Goal: Transaction & Acquisition: Book appointment/travel/reservation

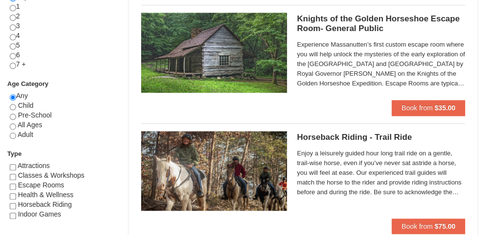
scroll to position [467, 0]
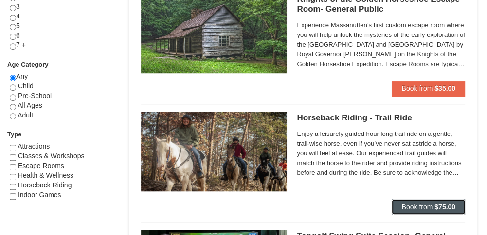
click at [414, 206] on span "Book from" at bounding box center [416, 207] width 31 height 8
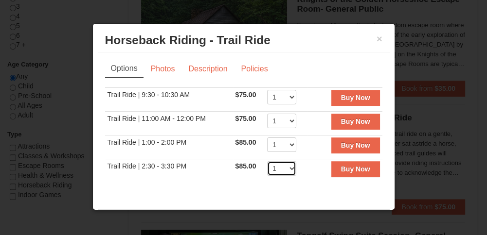
click at [284, 166] on select "1 2 3 4 5 6 7 8 9 10 11 12" at bounding box center [281, 169] width 29 height 15
select select "2"
click at [267, 162] on select "1 2 3 4 5 6 7 8 9 10 11 12" at bounding box center [281, 169] width 29 height 15
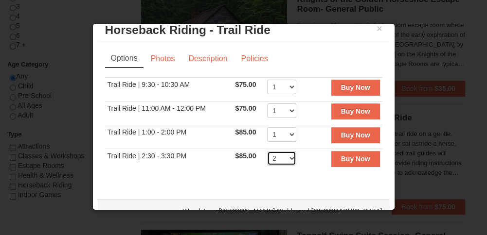
scroll to position [13, 0]
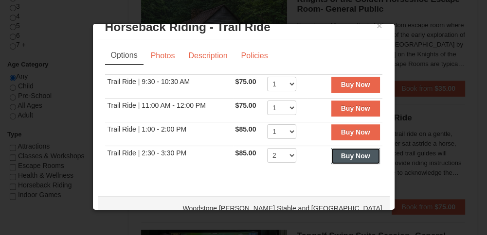
click at [345, 152] on strong "Buy Now" at bounding box center [355, 156] width 29 height 8
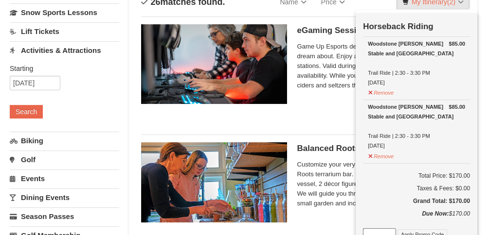
scroll to position [100, 0]
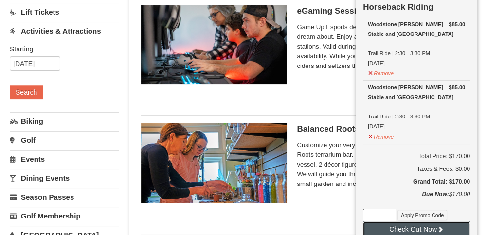
click at [417, 226] on button "Check Out Now" at bounding box center [416, 230] width 107 height 16
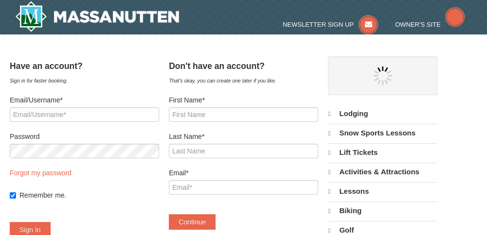
select select "9"
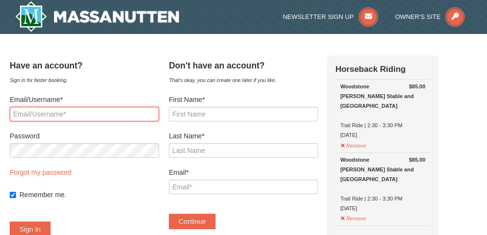
click at [34, 115] on input "Email/Username*" at bounding box center [84, 114] width 149 height 15
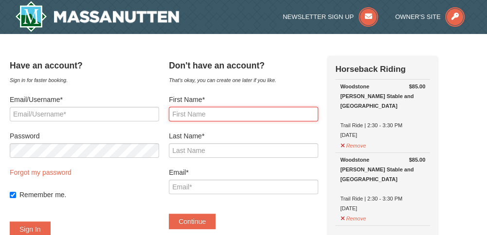
click at [197, 113] on input "First Name*" at bounding box center [243, 114] width 149 height 15
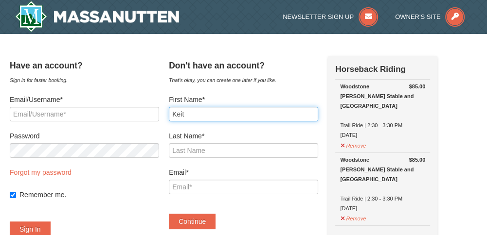
type input "Keith"
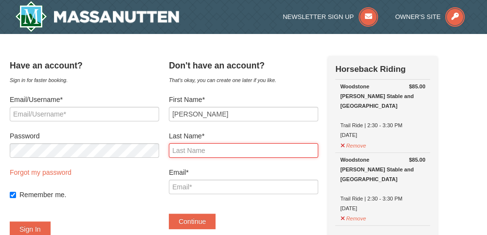
type input "Halbohn"
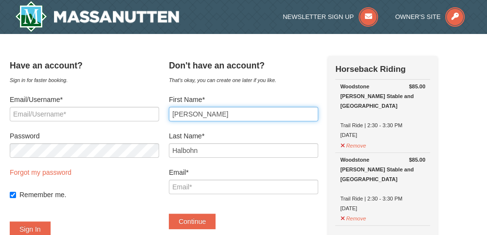
type input "Keith"
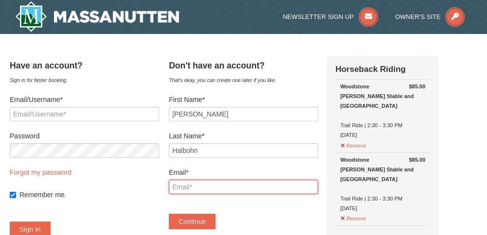
click at [195, 189] on input "Email*" at bounding box center [243, 187] width 149 height 15
type input "[EMAIL_ADDRESS][DOMAIN_NAME]"
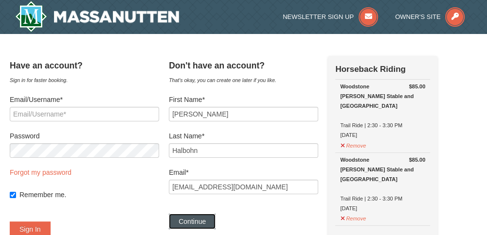
click at [200, 219] on button "Continue" at bounding box center [192, 222] width 47 height 16
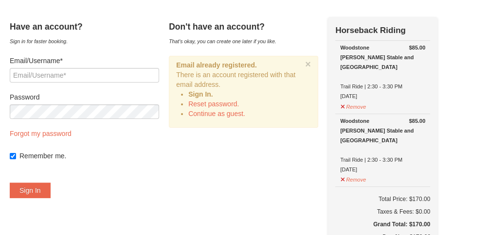
scroll to position [19, 0]
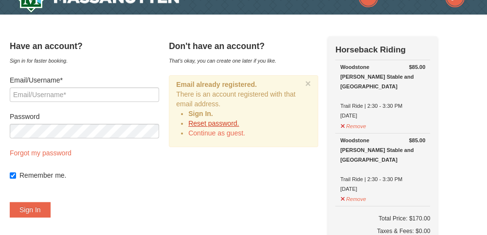
click at [209, 121] on link "Reset password." at bounding box center [213, 124] width 51 height 8
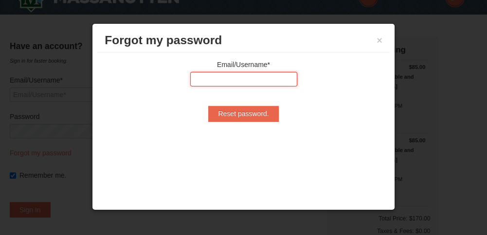
click at [191, 75] on input "text" at bounding box center [243, 79] width 107 height 15
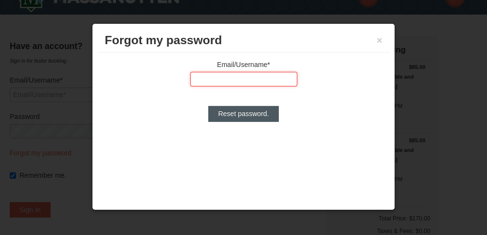
type input "[EMAIL_ADDRESS][DOMAIN_NAME]"
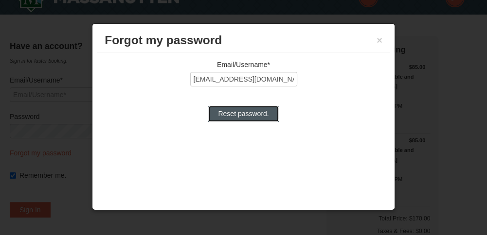
click at [240, 112] on input "Reset password." at bounding box center [243, 114] width 70 height 16
type input "Processing..."
type input "[EMAIL_ADDRESS][DOMAIN_NAME]"
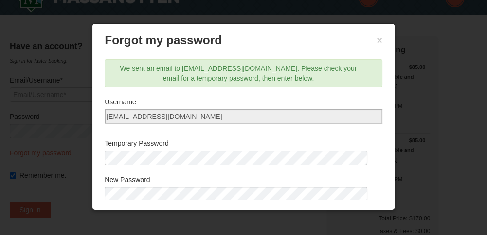
scroll to position [0, 0]
click at [373, 190] on div "Email/Username* nyer271@gmail.com Reset password. We sent an email to nyer271@g…" at bounding box center [243, 126] width 292 height 147
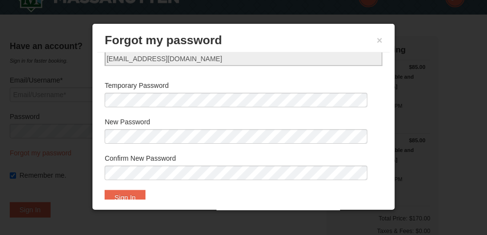
scroll to position [72, 0]
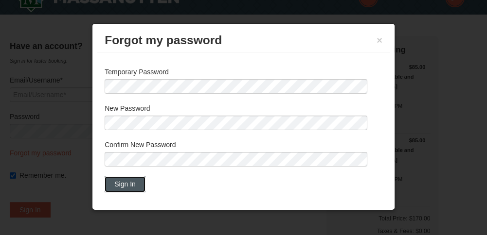
click at [127, 185] on button "Sign In" at bounding box center [125, 185] width 41 height 16
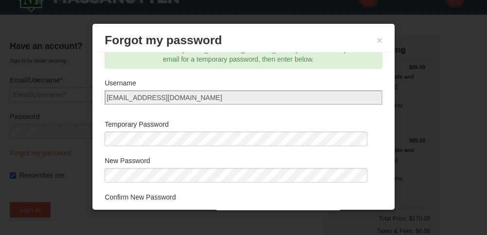
scroll to position [71, 0]
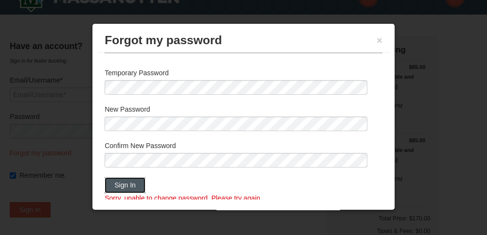
click at [128, 183] on button "Sign In" at bounding box center [125, 186] width 41 height 16
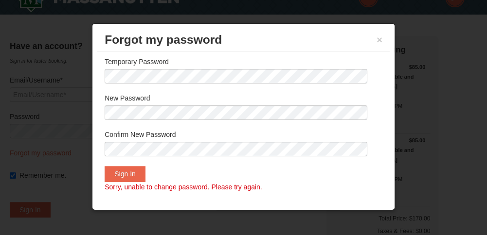
scroll to position [0, 0]
click at [377, 36] on button "×" at bounding box center [380, 41] width 6 height 10
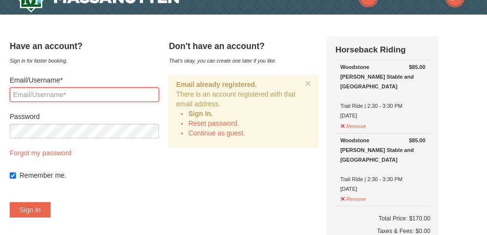
click at [31, 95] on input "Email/Username*" at bounding box center [84, 95] width 149 height 15
type input "[EMAIL_ADDRESS][DOMAIN_NAME]"
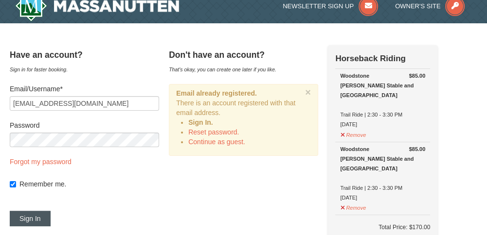
scroll to position [10, 0]
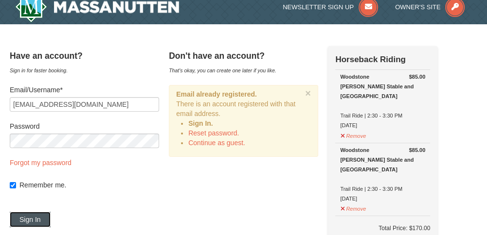
click at [41, 222] on button "Sign In" at bounding box center [30, 220] width 41 height 16
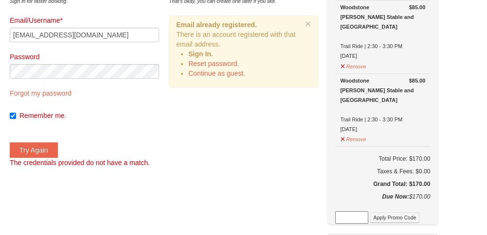
scroll to position [88, 0]
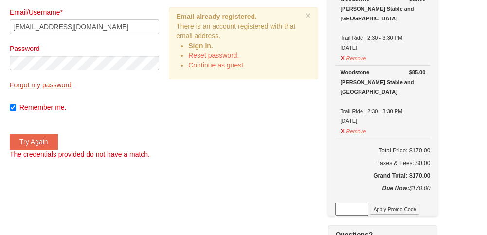
click at [49, 86] on link "Forgot my password" at bounding box center [41, 85] width 62 height 8
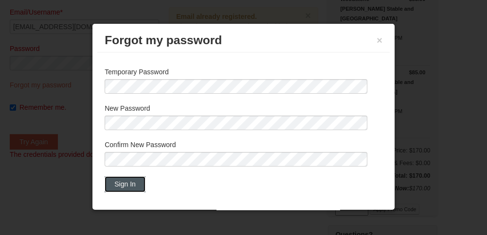
click at [124, 183] on button "Sign In" at bounding box center [125, 185] width 41 height 16
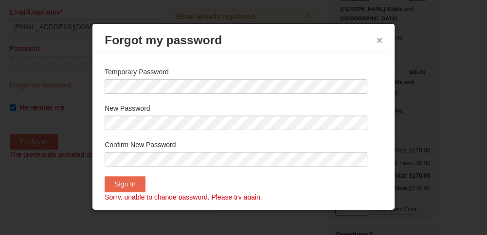
click at [377, 37] on button "×" at bounding box center [380, 41] width 6 height 10
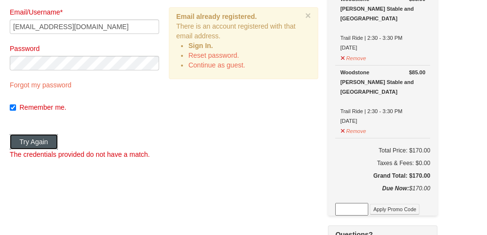
click at [43, 141] on button "Try Again" at bounding box center [34, 142] width 48 height 16
click at [225, 64] on link "Continue as guest." at bounding box center [216, 65] width 57 height 8
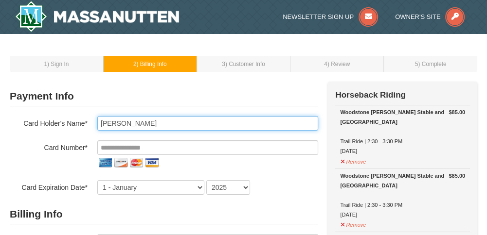
drag, startPoint x: 148, startPoint y: 120, endPoint x: 90, endPoint y: 125, distance: 58.1
click at [90, 125] on div "Card Holder's Name* Keith Halbohn" at bounding box center [164, 123] width 308 height 15
type input "Lucy Breeden"
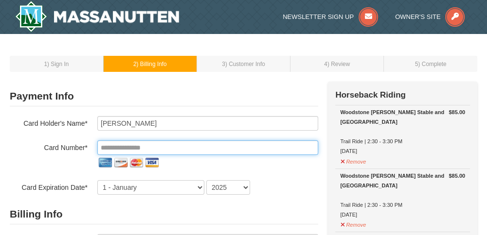
click at [148, 146] on input "tel" at bounding box center [207, 148] width 221 height 15
type input "**********"
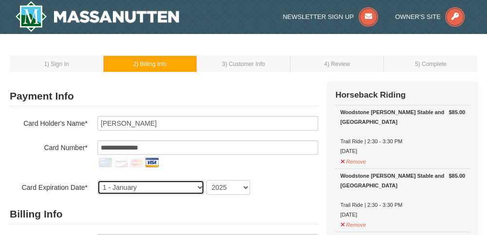
click at [202, 183] on select "1 - [DATE] - [DATE] - [DATE] - [DATE] - [DATE] - [DATE] - [DATE] - [DATE] - [DA…" at bounding box center [150, 187] width 107 height 15
select select "4"
click at [97, 180] on select "1 - [DATE] - [DATE] - [DATE] - [DATE] - [DATE] - [DATE] - [DATE] - [DATE] - [DA…" at bounding box center [150, 187] width 107 height 15
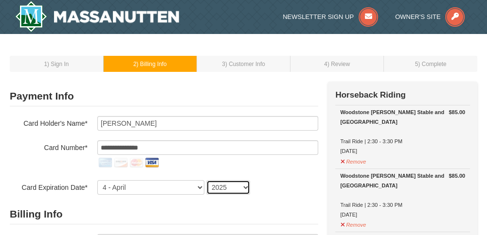
click at [244, 187] on select "2025 2026 2027 2028 2029 2030 2031 2032 2033 2034" at bounding box center [228, 187] width 44 height 15
select select "2029"
click at [206, 180] on select "2025 2026 2027 2028 2029 2030 2031 2032 2033 2034" at bounding box center [228, 187] width 44 height 15
click at [168, 216] on h2 "Billing Info" at bounding box center [164, 215] width 308 height 20
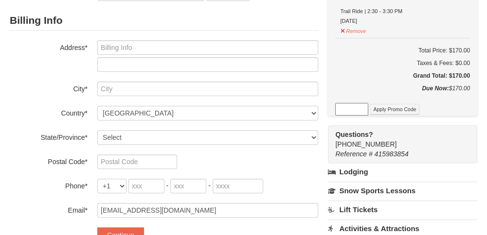
scroll to position [195, 0]
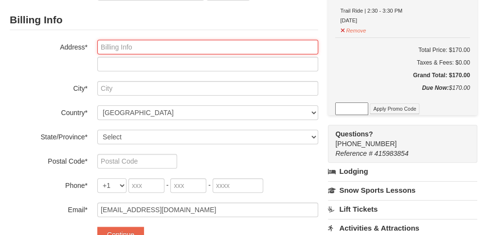
click at [117, 46] on input "text" at bounding box center [207, 47] width 221 height 15
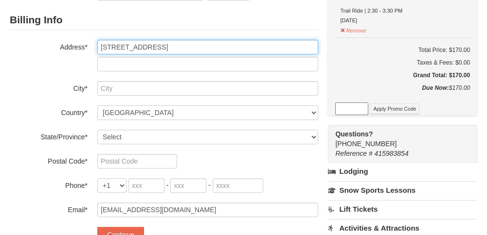
type input "[STREET_ADDRESS]"
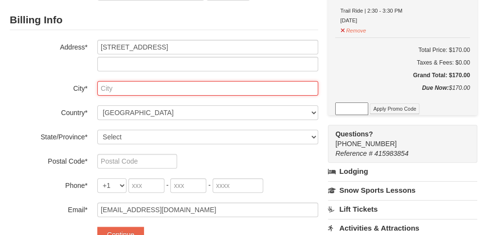
click at [106, 86] on input "text" at bounding box center [207, 88] width 221 height 15
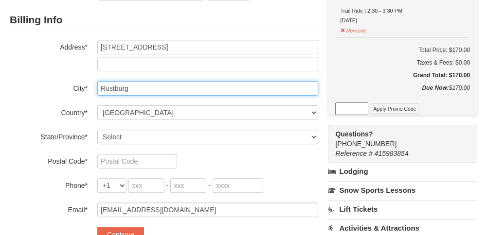
type input "Rustburg"
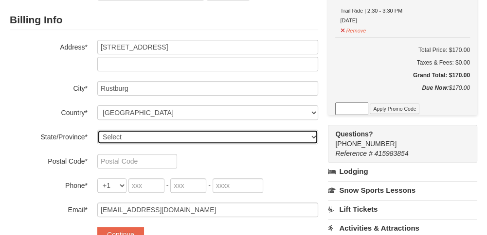
click at [181, 132] on select "Select [US_STATE] [US_STATE] [US_STATE] [US_STATE] [US_STATE] [US_STATE] [US_ST…" at bounding box center [207, 137] width 221 height 15
select select "VA"
click at [97, 130] on select "Select [US_STATE] [US_STATE] [US_STATE] [US_STATE] [US_STATE] [US_STATE] [US_ST…" at bounding box center [207, 137] width 221 height 15
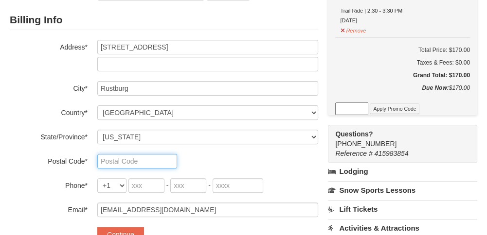
click at [122, 167] on input "text" at bounding box center [137, 161] width 80 height 15
type input "24588"
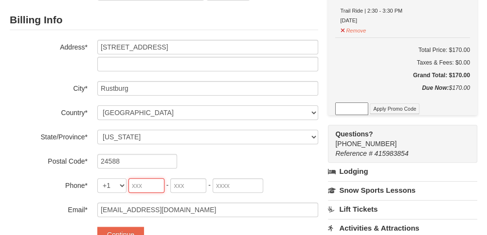
click at [158, 185] on input "tel" at bounding box center [146, 186] width 36 height 15
click at [158, 185] on input "434" at bounding box center [146, 186] width 36 height 15
type input "434"
click at [182, 187] on input "tel" at bounding box center [188, 186] width 36 height 15
type input "841"
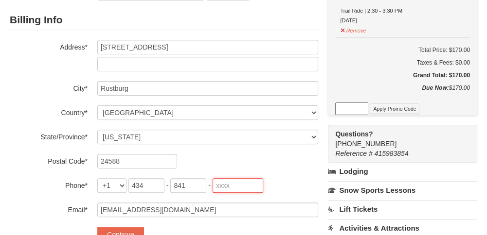
type input "5154"
type input "841"
click at [49, 216] on div "Email* [EMAIL_ADDRESS][DOMAIN_NAME]" at bounding box center [164, 210] width 308 height 15
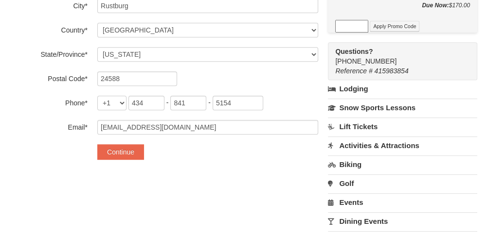
scroll to position [292, 0]
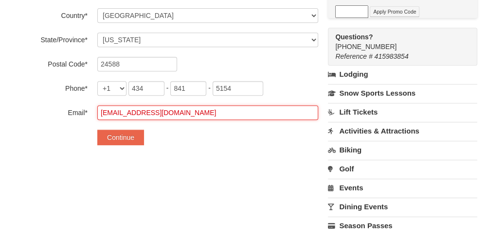
drag, startPoint x: 168, startPoint y: 112, endPoint x: 98, endPoint y: 120, distance: 70.5
type input "[EMAIL_ADDRESS][PERSON_NAME][DOMAIN_NAME]"
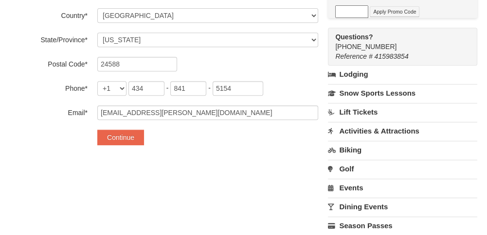
click at [175, 133] on div "Continue" at bounding box center [207, 138] width 221 height 16
click at [121, 140] on button "Continue" at bounding box center [120, 138] width 47 height 16
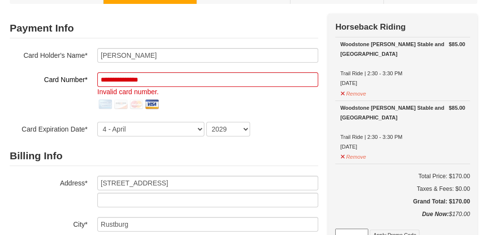
scroll to position [49, 0]
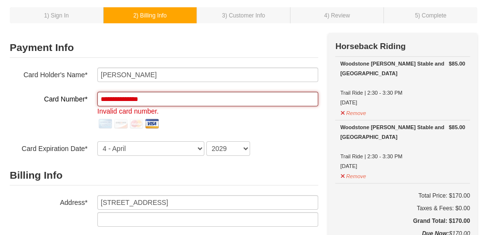
drag, startPoint x: 161, startPoint y: 100, endPoint x: 83, endPoint y: 107, distance: 78.1
click at [83, 107] on div "**********" at bounding box center [164, 112] width 308 height 40
type input "**********"
click at [88, 125] on div "**********" at bounding box center [164, 112] width 308 height 40
click at [24, 204] on label "Address*" at bounding box center [49, 202] width 78 height 12
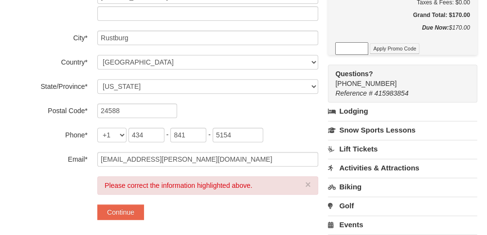
scroll to position [263, 0]
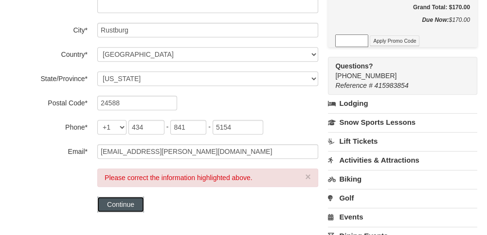
click at [117, 202] on button "Continue" at bounding box center [120, 205] width 47 height 16
click at [113, 202] on button "Continue" at bounding box center [120, 205] width 47 height 16
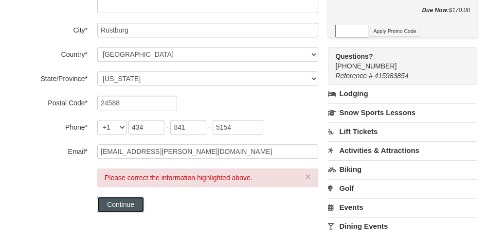
click at [114, 198] on button "Continue" at bounding box center [120, 205] width 47 height 16
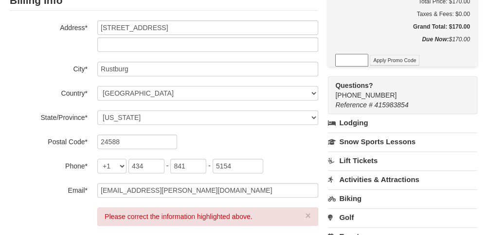
scroll to position [0, 0]
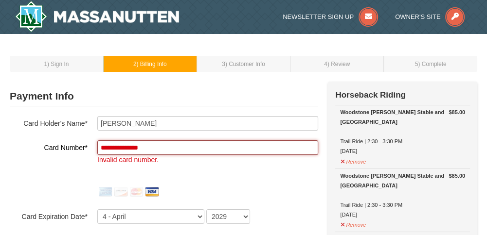
drag, startPoint x: 162, startPoint y: 147, endPoint x: 84, endPoint y: 157, distance: 78.9
click at [84, 157] on div "**********" at bounding box center [164, 170] width 308 height 59
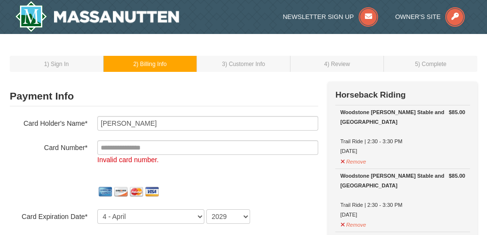
click at [58, 68] on td "1 ) Sign In" at bounding box center [56, 64] width 93 height 16
click at [83, 131] on div "Card Holder's Name* Lucy Breeden Card Number* Invalid card number. Card Expirat…" at bounding box center [164, 170] width 308 height 108
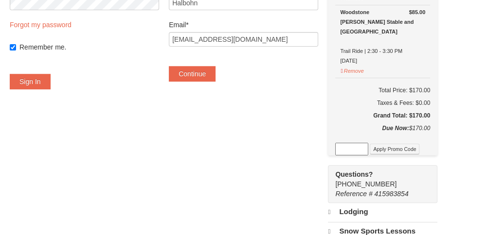
select select "9"
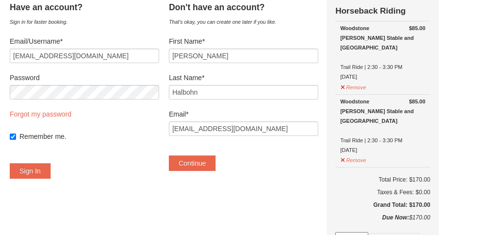
scroll to position [39, 0]
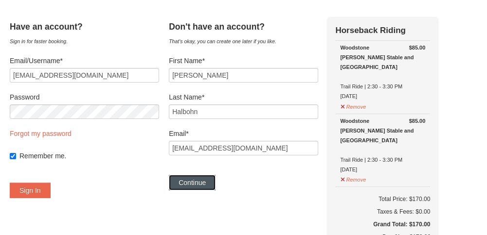
click at [186, 180] on button "Continue" at bounding box center [192, 183] width 47 height 16
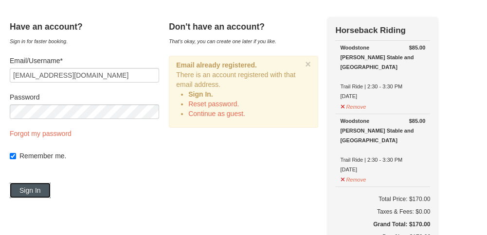
click at [41, 186] on button "Sign In" at bounding box center [30, 191] width 41 height 16
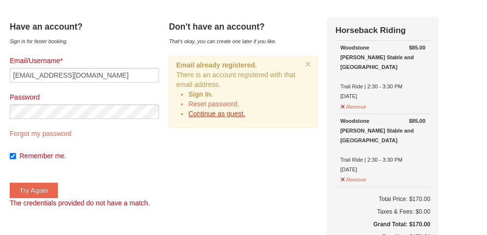
click at [216, 112] on link "Continue as guest." at bounding box center [216, 114] width 57 height 8
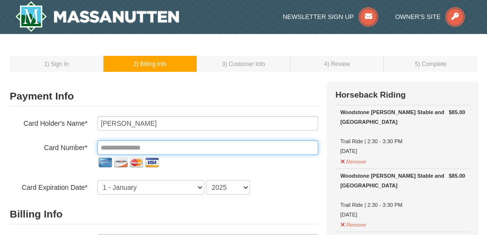
click at [144, 148] on input "tel" at bounding box center [207, 148] width 221 height 15
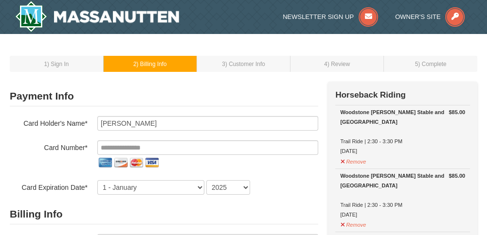
click at [79, 107] on div "Payment Info Card To Use* New Card CVV* Card Holder's Name* [PERSON_NAME] Card …" at bounding box center [164, 141] width 308 height 108
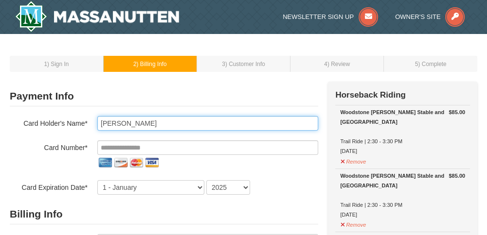
drag, startPoint x: 150, startPoint y: 125, endPoint x: 60, endPoint y: 141, distance: 90.9
click at [60, 141] on div "Card Holder's Name* [PERSON_NAME] Card Number* Card Expiration Date* 1 - [DATE]…" at bounding box center [164, 155] width 308 height 79
type input "[PERSON_NAME]"
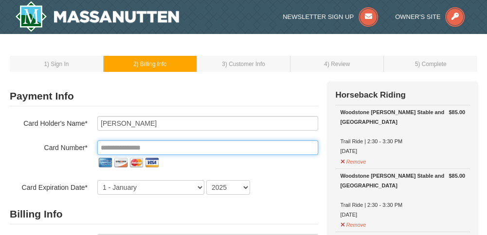
click at [125, 147] on input "tel" at bounding box center [207, 148] width 221 height 15
type input "**********"
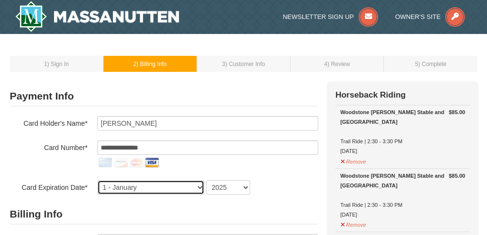
click at [142, 190] on select "1 - [DATE] - [DATE] - [DATE] - [DATE] - [DATE] - [DATE] - [DATE] - [DATE] - [DA…" at bounding box center [150, 187] width 107 height 15
select select "4"
click at [97, 180] on select "1 - [DATE] - [DATE] - [DATE] - [DATE] - [DATE] - [DATE] - [DATE] - [DATE] - [DA…" at bounding box center [150, 187] width 107 height 15
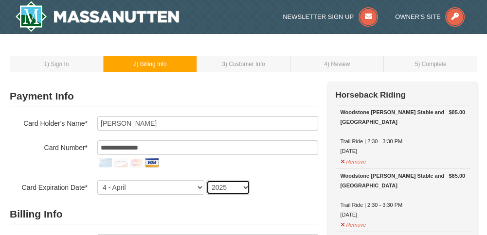
click at [230, 187] on select "2025 2026 2027 2028 2029 2030 2031 2032 2033 2034" at bounding box center [228, 187] width 44 height 15
select select "2029"
click at [206, 180] on select "2025 2026 2027 2028 2029 2030 2031 2032 2033 2034" at bounding box center [228, 187] width 44 height 15
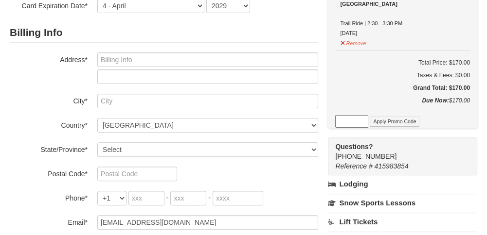
scroll to position [195, 0]
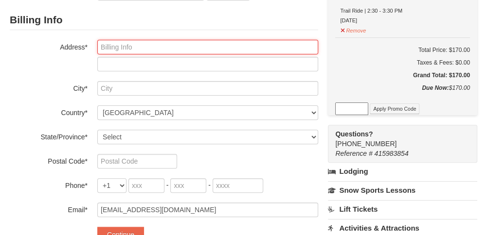
click at [125, 47] on input "text" at bounding box center [207, 47] width 221 height 15
type input "[STREET_ADDRESS]"
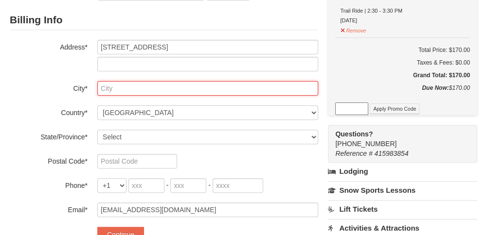
type input "Rustburg"
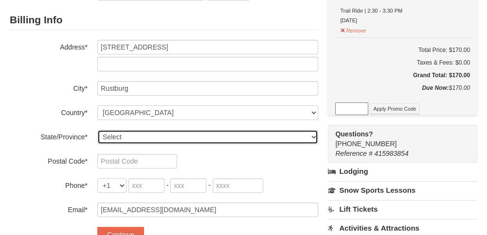
select select "VA"
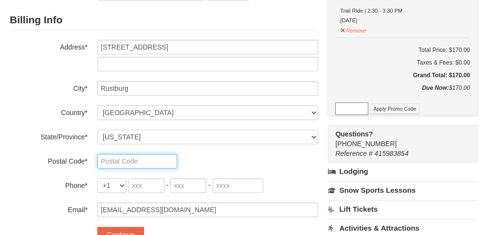
type input "24588"
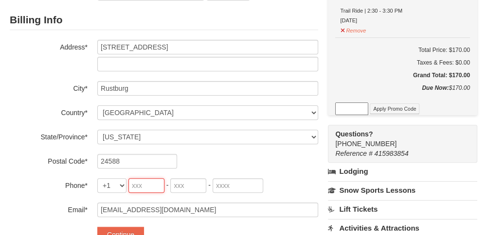
type input "434"
type input "841"
type input "5154"
click at [37, 198] on div "Billing Info Address* [STREET_ADDRESS] City* [GEOGRAPHIC_DATA] Country* ----- S…" at bounding box center [164, 113] width 308 height 207
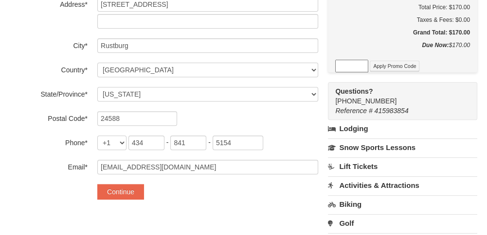
scroll to position [253, 0]
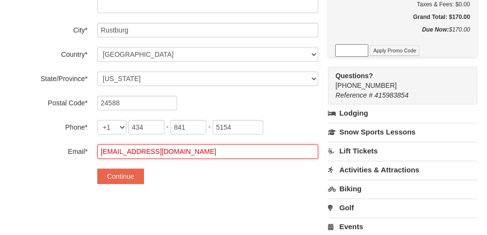
drag, startPoint x: 169, startPoint y: 150, endPoint x: 96, endPoint y: 153, distance: 73.5
click at [96, 153] on div "Email* [EMAIL_ADDRESS][DOMAIN_NAME]" at bounding box center [164, 151] width 308 height 15
click at [116, 153] on input "l" at bounding box center [207, 151] width 221 height 15
type input "[EMAIL_ADDRESS][PERSON_NAME][DOMAIN_NAME]"
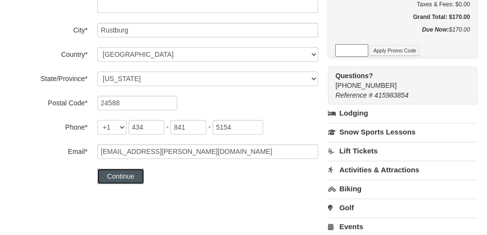
click at [116, 173] on button "Continue" at bounding box center [120, 177] width 47 height 16
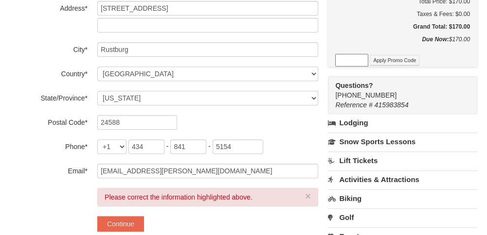
scroll to position [0, 0]
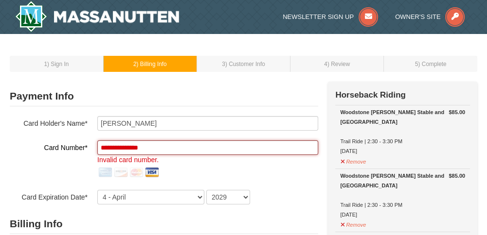
drag, startPoint x: 163, startPoint y: 148, endPoint x: 88, endPoint y: 156, distance: 76.3
click at [88, 156] on div "**********" at bounding box center [164, 161] width 308 height 40
type input "*"
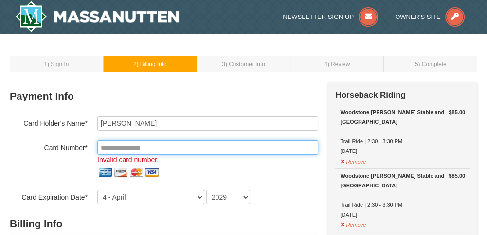
click at [115, 144] on input "tel" at bounding box center [207, 148] width 221 height 15
type input "*"
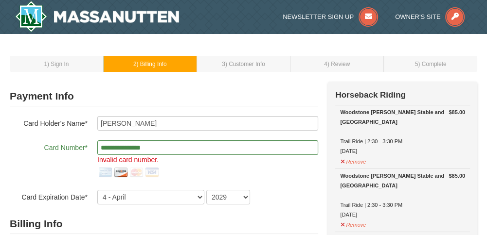
click at [72, 158] on div "**********" at bounding box center [164, 161] width 308 height 40
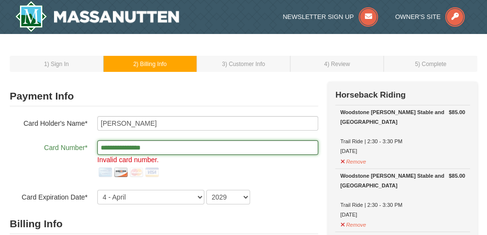
click at [174, 148] on input "**********" at bounding box center [207, 148] width 221 height 15
type input "*"
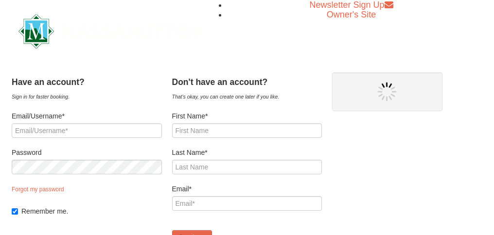
type input "[EMAIL_ADDRESS][DOMAIN_NAME]"
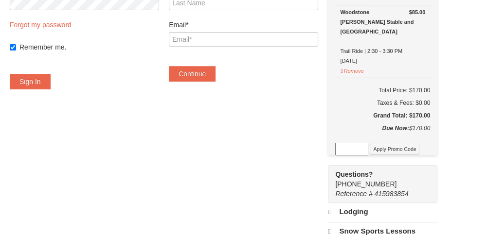
select select "9"
click at [30, 79] on button "Sign In" at bounding box center [30, 82] width 41 height 16
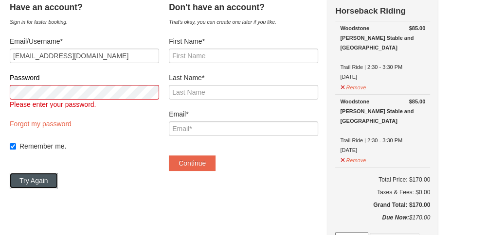
scroll to position [51, 0]
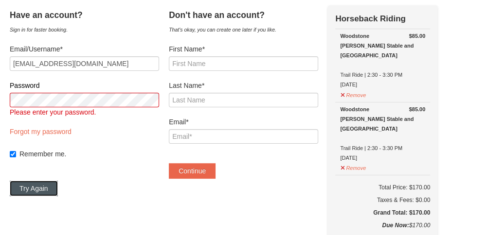
click at [44, 189] on button "Try Again" at bounding box center [34, 189] width 48 height 16
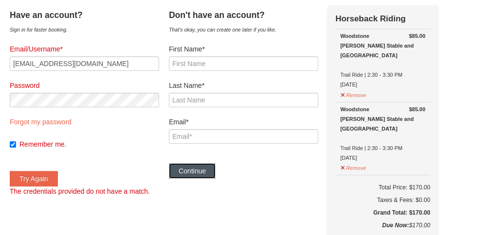
click at [202, 170] on button "Continue" at bounding box center [192, 171] width 47 height 16
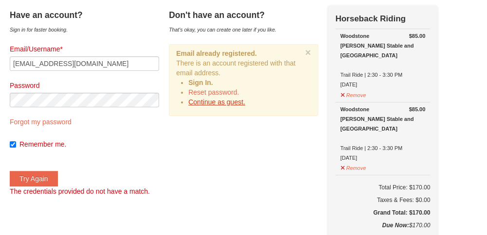
click at [219, 104] on link "Continue as guest." at bounding box center [216, 102] width 57 height 8
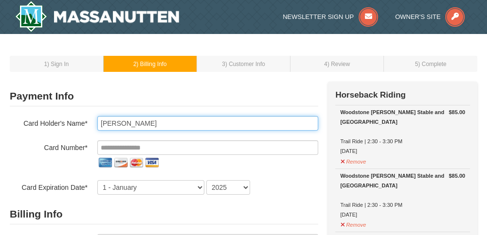
drag, startPoint x: 149, startPoint y: 125, endPoint x: 73, endPoint y: 128, distance: 76.0
click at [73, 128] on div "Card Holder's Name* Keith Halbohn" at bounding box center [164, 123] width 308 height 15
type input "[PERSON_NAME]"
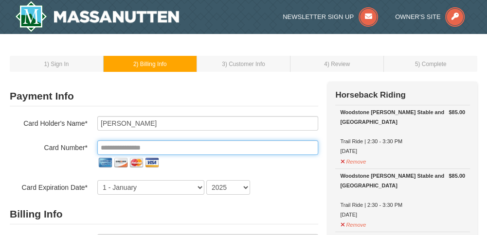
click at [109, 146] on input "tel" at bounding box center [207, 148] width 221 height 15
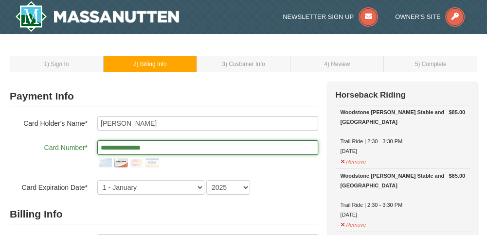
type input "**********"
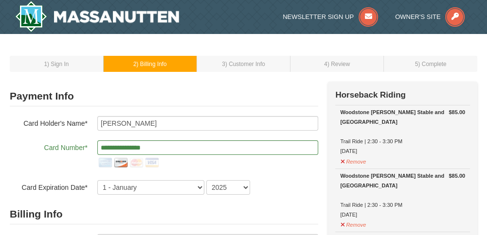
click at [88, 183] on div "Card Expiration Date* 1 - January 2 - February 3 - March 4 - April 5 - May 6 - …" at bounding box center [164, 187] width 308 height 15
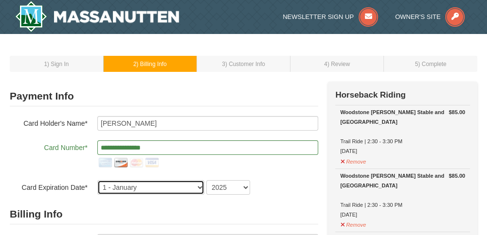
click at [201, 186] on select "1 - January 2 - February 3 - March 4 - April 5 - May 6 - June 7 - July 8 - Augu…" at bounding box center [150, 187] width 107 height 15
select select "3"
click at [97, 180] on select "1 - January 2 - February 3 - March 4 - April 5 - May 6 - June 7 - July 8 - Augu…" at bounding box center [150, 187] width 107 height 15
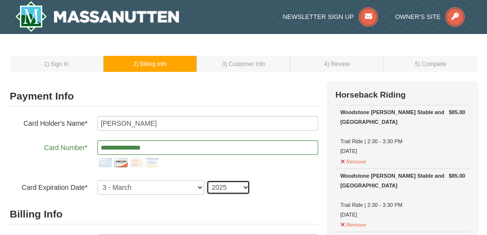
click at [234, 188] on select "2025 2026 2027 2028 2029 2030 2031 2032 2033 2034" at bounding box center [228, 187] width 44 height 15
select select "2029"
click at [206, 180] on select "2025 2026 2027 2028 2029 2030 2031 2032 2033 2034" at bounding box center [228, 187] width 44 height 15
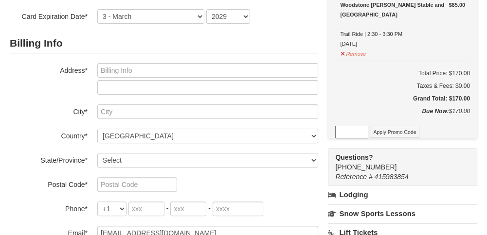
scroll to position [175, 0]
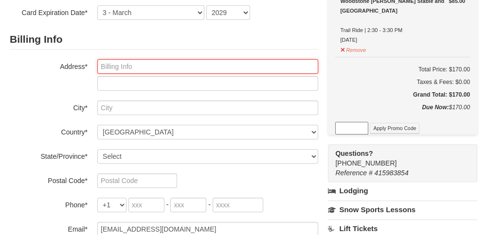
click at [114, 66] on input "text" at bounding box center [207, 66] width 221 height 15
type input "1151 Clarks Road"
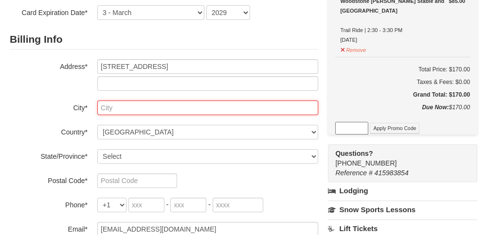
type input "Rustburg"
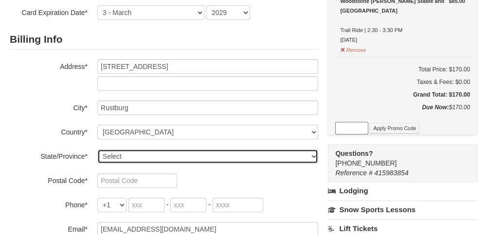
select select "VA"
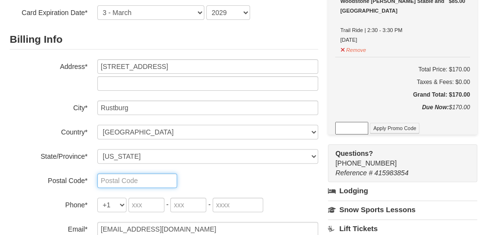
type input "24588"
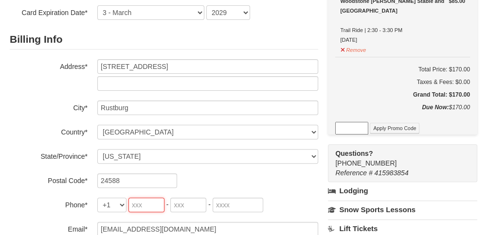
type input "434"
type input "841"
type input "5154"
click at [23, 201] on label "Phone*" at bounding box center [49, 204] width 78 height 12
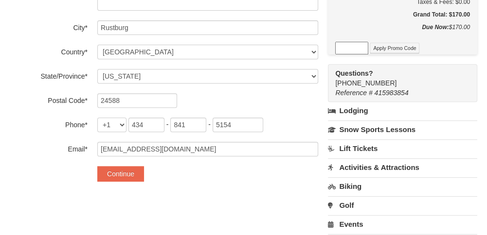
scroll to position [292, 0]
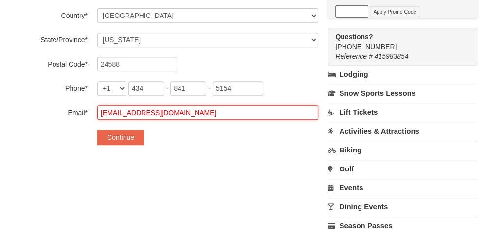
click at [136, 110] on input "[EMAIL_ADDRESS][DOMAIN_NAME]" at bounding box center [207, 113] width 221 height 15
drag, startPoint x: 174, startPoint y: 115, endPoint x: 86, endPoint y: 117, distance: 88.6
click at [86, 117] on div "Email* nyer271@gmail.com" at bounding box center [164, 113] width 308 height 15
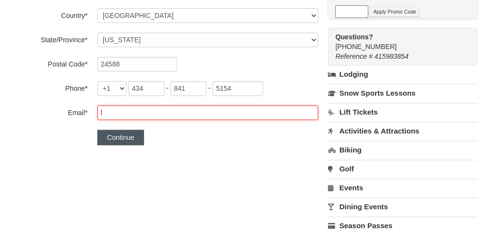
type input "lucy.breeden@outlook.com"
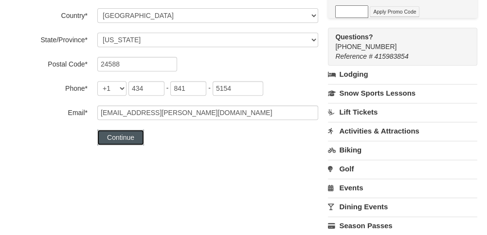
click at [114, 142] on button "Continue" at bounding box center [120, 138] width 47 height 16
click at [120, 137] on button "Continue" at bounding box center [120, 138] width 47 height 16
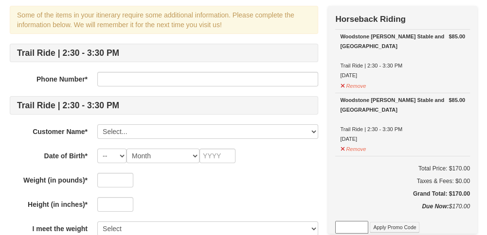
scroll to position [78, 0]
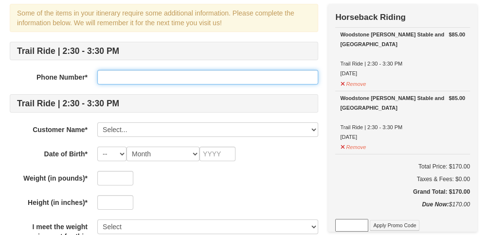
click at [111, 76] on input "text" at bounding box center [207, 77] width 221 height 15
type input "4349601719"
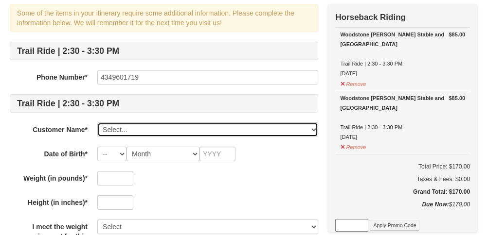
click at [111, 129] on select "Select... Keith Halbohn Add New..." at bounding box center [207, 130] width 221 height 15
select select "28245526"
click at [97, 123] on select "Select... Keith Halbohn Add New..." at bounding box center [207, 130] width 221 height 15
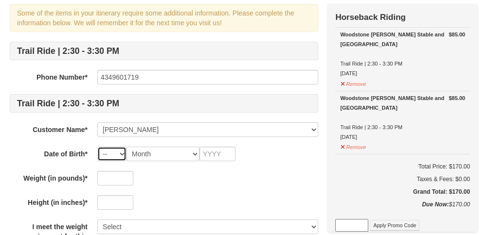
click at [122, 153] on select "-- 01 02 03 04 05 06 07 08 09 10 11 12 13 14 15 16 17 18 19 20 21 22 23 24 25 2…" at bounding box center [111, 154] width 29 height 15
click at [97, 147] on select "-- 01 02 03 04 05 06 07 08 09 10 11 12 13 14 15 16 17 18 19 20 21 22 23 24 25 2…" at bounding box center [111, 154] width 29 height 15
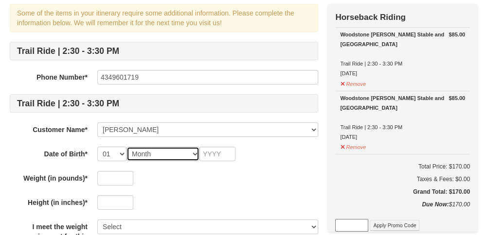
click at [181, 154] on select "Month January February March April May June July August September October Novem…" at bounding box center [162, 154] width 73 height 15
click at [171, 178] on div at bounding box center [207, 178] width 221 height 15
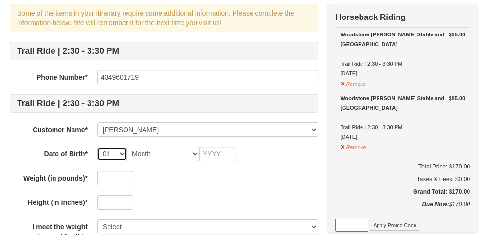
click at [120, 150] on select "-- 01 02 03 04 05 06 07 08 09 10 11 12 13 14 15 16 17 18 19 20 21 22 23 24 25 2…" at bounding box center [111, 154] width 29 height 15
select select "27"
click at [97, 147] on select "-- 01 02 03 04 05 06 07 08 09 10 11 12 13 14 15 16 17 18 19 20 21 22 23 24 25 2…" at bounding box center [111, 154] width 29 height 15
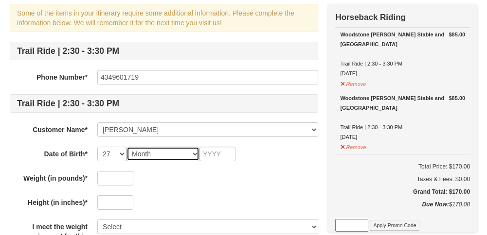
click at [154, 151] on select "Month January February March April May June July August September October Novem…" at bounding box center [162, 154] width 73 height 15
select select "01"
click at [126, 147] on select "Month January February March April May June July August September October Novem…" at bounding box center [162, 154] width 73 height 15
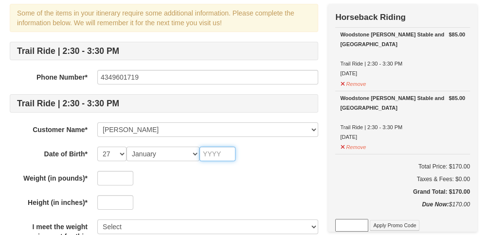
click at [222, 154] on input "text" at bounding box center [217, 154] width 36 height 15
type input "1959"
click at [108, 181] on input "text" at bounding box center [115, 178] width 36 height 15
type input "185"
click at [108, 200] on input "text" at bounding box center [115, 203] width 36 height 15
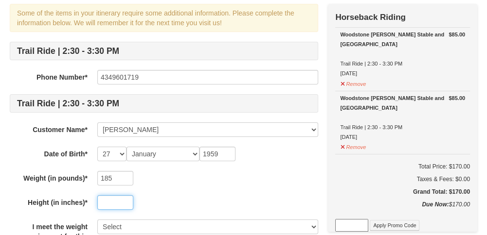
click at [108, 200] on input "text" at bounding box center [115, 203] width 36 height 15
type input "71"
click at [18, 206] on label "Height (in inches)*" at bounding box center [49, 202] width 78 height 12
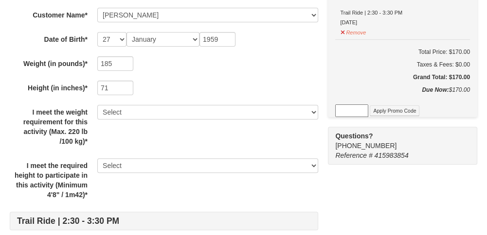
scroll to position [195, 0]
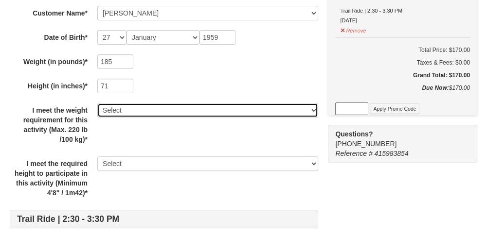
click at [193, 103] on select "Select Yes" at bounding box center [207, 110] width 221 height 15
select select "Yes"
click at [97, 103] on select "Select Yes" at bounding box center [207, 110] width 221 height 15
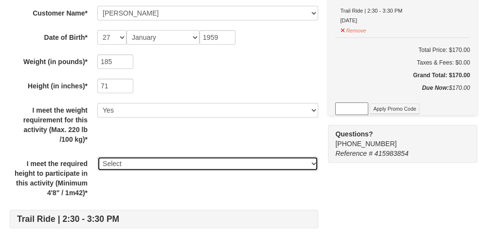
click at [135, 163] on select "Select Yes" at bounding box center [207, 164] width 221 height 15
select select "Yes"
click at [97, 157] on select "Select Yes" at bounding box center [207, 164] width 221 height 15
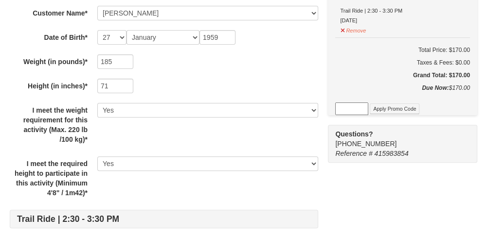
click at [22, 200] on div "Trail Ride | 2:30 - 3:30 PM Phone Number* 4349601719 Trail Ride | 2:30 - 3:30 P…" at bounding box center [164, 205] width 308 height 560
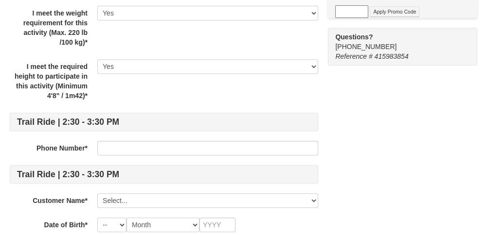
scroll to position [311, 0]
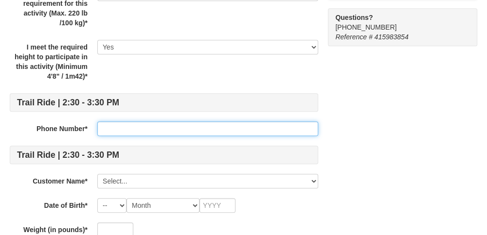
click at [114, 126] on input "text" at bounding box center [207, 129] width 221 height 15
type input "4348415154"
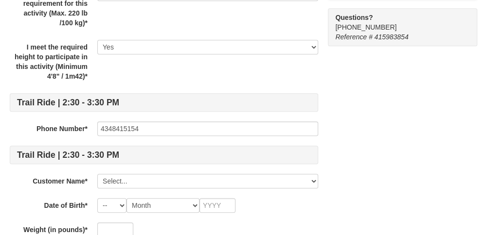
click at [112, 162] on h4 "Trail Ride | 2:30 - 3:30 PM" at bounding box center [164, 155] width 308 height 18
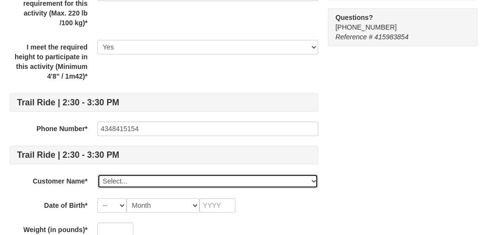
click at [116, 181] on select "Select... Keith Halbohn Add New..." at bounding box center [207, 181] width 221 height 15
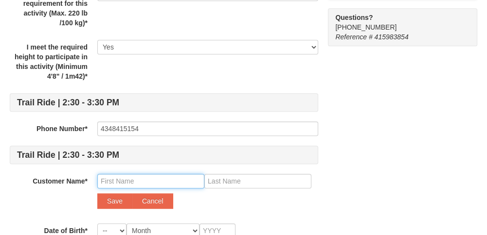
click at [111, 180] on input "text" at bounding box center [150, 181] width 107 height 15
type input "Lucy"
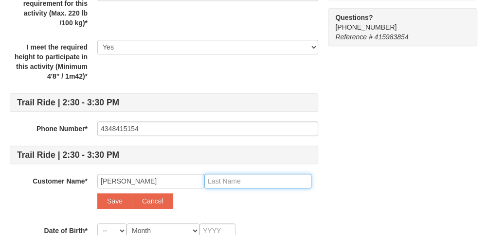
type input "Breeden"
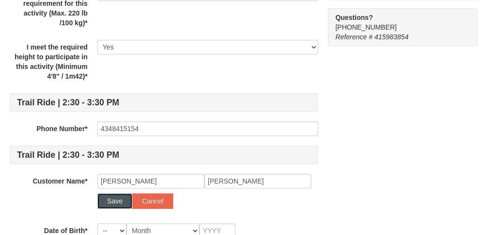
click at [115, 195] on button "Save" at bounding box center [114, 202] width 35 height 16
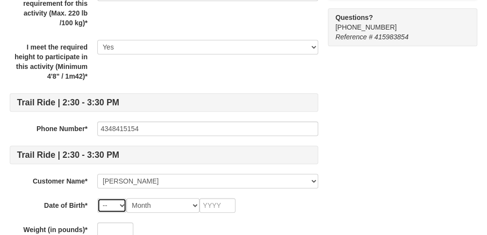
click at [124, 199] on select "-- 01 02 03 04 05 06 07 08 09 10 11 12 13 14 15 16 17 18 19 20 21 22 23 24 25 2…" at bounding box center [111, 205] width 29 height 15
select select "08"
click at [97, 198] on select "-- 01 02 03 04 05 06 07 08 09 10 11 12 13 14 15 16 17 18 19 20 21 22 23 24 25 2…" at bounding box center [111, 205] width 29 height 15
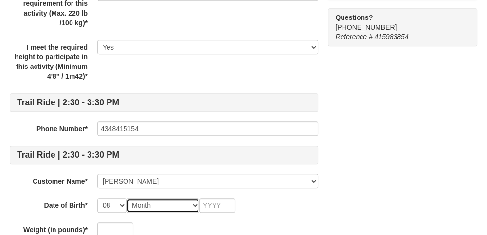
click at [154, 202] on select "Month January February March April May June July August September October Novem…" at bounding box center [162, 205] width 73 height 15
select select "08"
click at [126, 198] on select "Month January February March April May June July August September October Novem…" at bounding box center [162, 205] width 73 height 15
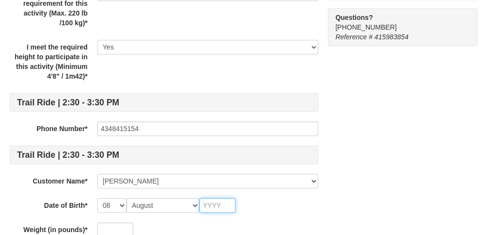
click at [218, 205] on input "text" at bounding box center [217, 205] width 36 height 15
type input "1"
click at [167, 225] on div at bounding box center [207, 230] width 221 height 15
click at [232, 203] on input "19" at bounding box center [217, 205] width 36 height 15
type input "1"
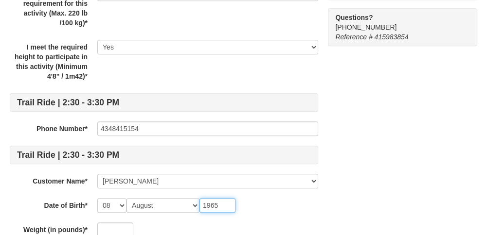
type input "1965"
click at [11, 193] on div "Trail Ride | 2:30 - 3:30 PM Phone Number* 4349601719 Trail Ride | 2:30 - 3:30 P…" at bounding box center [164, 88] width 308 height 560
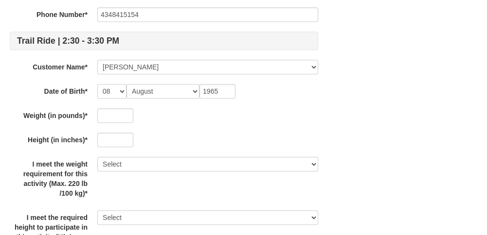
scroll to position [448, 0]
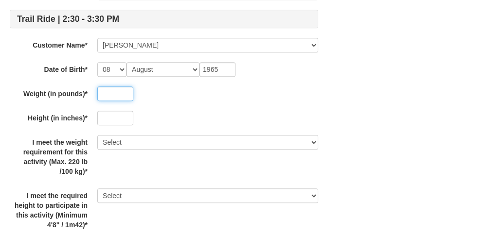
click at [106, 95] on input "text" at bounding box center [115, 94] width 36 height 15
type input "180"
click at [110, 118] on input "text" at bounding box center [115, 118] width 36 height 15
type input "66"
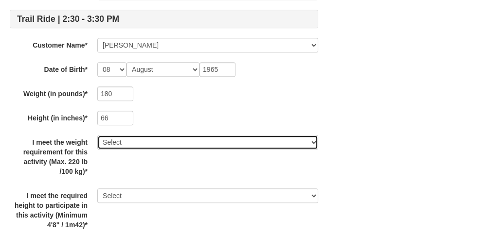
click at [136, 142] on select "Select Yes" at bounding box center [207, 142] width 221 height 15
select select "Yes"
click at [97, 135] on select "Select Yes" at bounding box center [207, 142] width 221 height 15
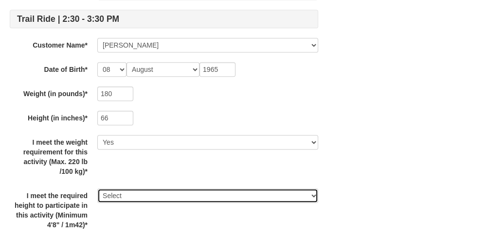
click at [127, 194] on select "Select Yes" at bounding box center [207, 196] width 221 height 15
select select "Yes"
click at [97, 189] on select "Select Yes" at bounding box center [207, 196] width 221 height 15
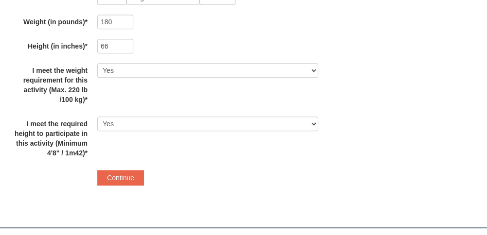
scroll to position [545, 0]
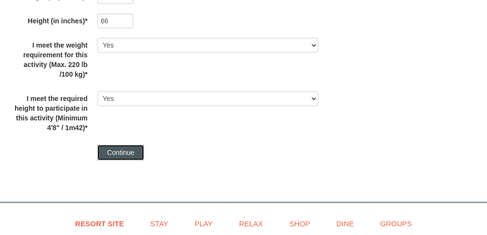
click at [128, 149] on button "Continue" at bounding box center [120, 153] width 47 height 16
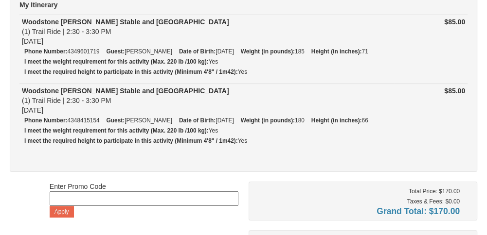
scroll to position [97, 0]
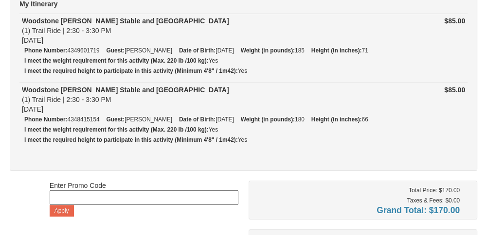
click at [55, 197] on input at bounding box center [144, 198] width 189 height 15
type input "MASSiveDeal25"
click at [61, 207] on button "Apply" at bounding box center [62, 211] width 24 height 12
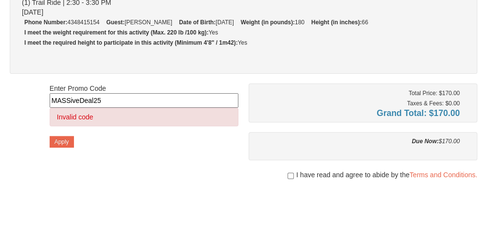
scroll to position [214, 0]
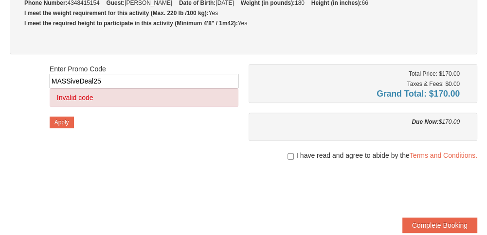
click at [293, 151] on div "I have read and agree to abide by the Terms and Conditions." at bounding box center [363, 156] width 229 height 10
click at [289, 153] on input "checkbox" at bounding box center [291, 157] width 6 height 8
checkbox input "true"
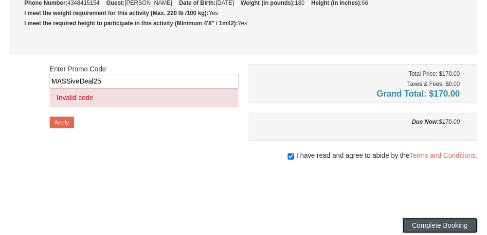
click at [419, 218] on button "Complete Booking" at bounding box center [439, 226] width 75 height 16
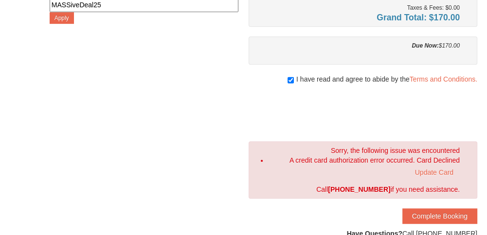
scroll to position [292, 0]
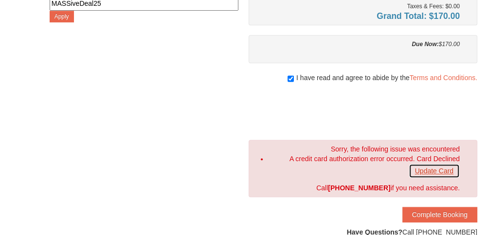
click at [431, 167] on link "Update Card" at bounding box center [434, 171] width 51 height 15
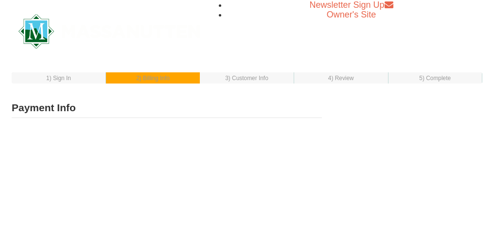
select select "1"
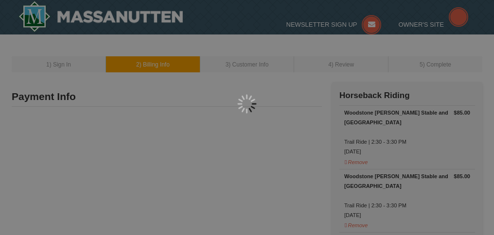
type input "[STREET_ADDRESS]"
type input "Rustburg"
type input "24588"
type input "434"
type input "841"
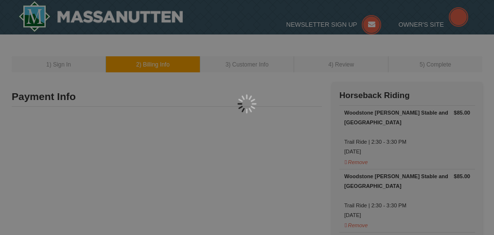
type input "5154"
type input "[EMAIL_ADDRESS][PERSON_NAME][DOMAIN_NAME]"
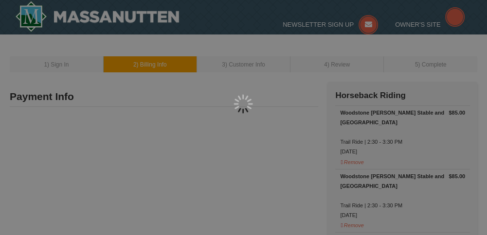
select select "VA"
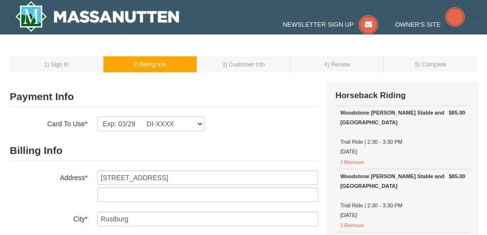
select select "9"
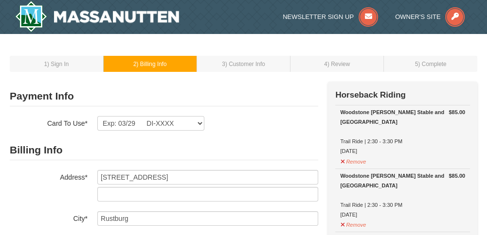
click at [168, 94] on h2 "Payment Info" at bounding box center [164, 97] width 308 height 20
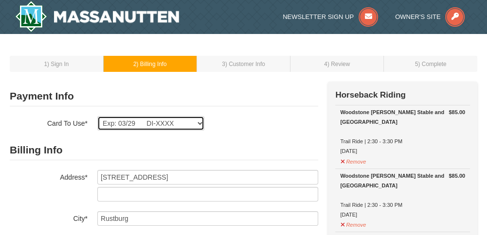
click at [171, 124] on select "Exp: 03/29 DI-XXXX Exp: 03/29 DI-XXXX New Card" at bounding box center [150, 123] width 107 height 15
click at [199, 122] on select "Exp: 03/29 DI-XXXX Exp: 03/29 DI-XXXX New Card" at bounding box center [150, 123] width 107 height 15
click at [175, 123] on select "Exp: 03/29 DI-XXXX Exp: 03/29 DI-XXXX New Card" at bounding box center [150, 123] width 107 height 15
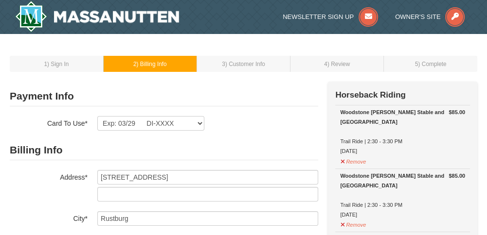
click at [83, 148] on h2 "Billing Info" at bounding box center [164, 151] width 308 height 20
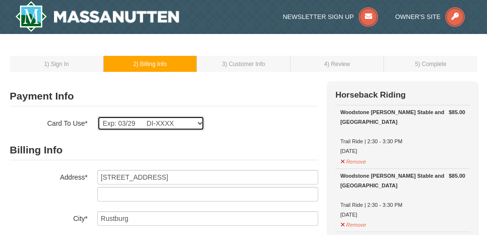
click at [156, 123] on select "Exp: 03/29 DI-XXXX Exp: 03/29 DI-XXXX New Card" at bounding box center [150, 123] width 107 height 15
select select
click at [97, 116] on select "Exp: 03/29 DI-XXXX Exp: 03/29 DI-XXXX New Card" at bounding box center [150, 123] width 107 height 15
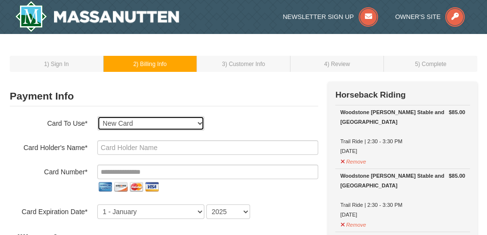
click at [138, 123] on select "Exp: 03/29 DI-XXXX Exp: 03/29 DI-XXXX New Card" at bounding box center [150, 123] width 107 height 15
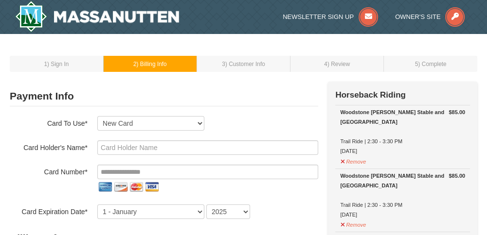
click at [228, 127] on div "Exp: 03/29 DI-XXXX Exp: 03/29 DI-XXXX New Card Are you sure you want to remove …" at bounding box center [207, 123] width 221 height 15
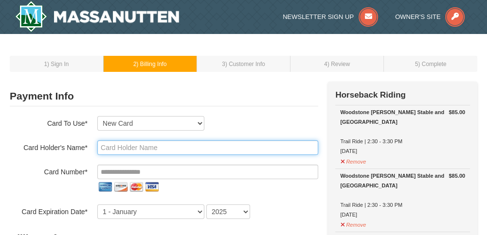
click at [123, 144] on input "text" at bounding box center [207, 148] width 221 height 15
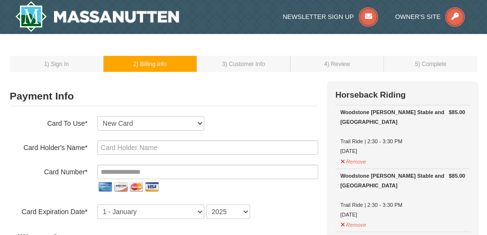
type input "[PERSON_NAME]"
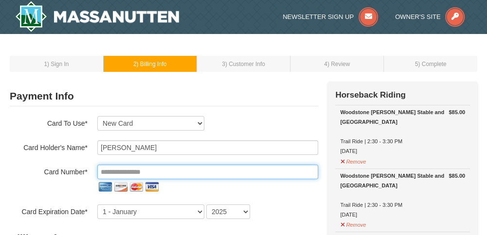
type input "**********"
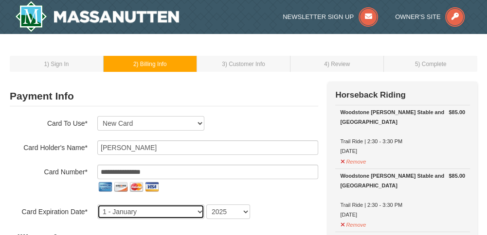
select select "7"
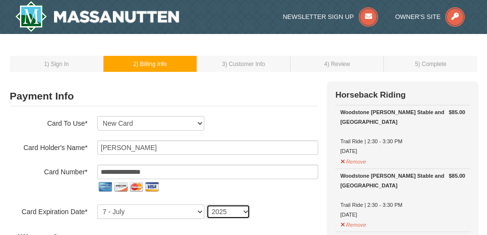
select select "2027"
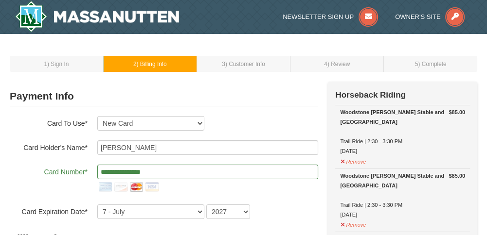
click at [21, 189] on div "**********" at bounding box center [164, 180] width 308 height 30
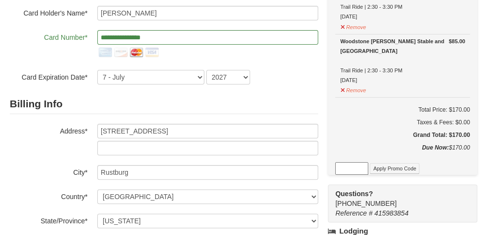
scroll to position [156, 0]
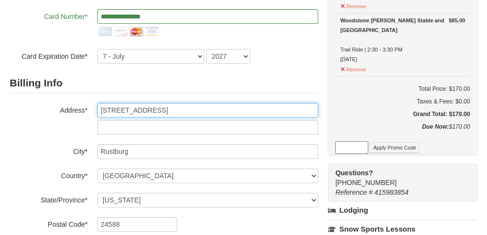
drag, startPoint x: 171, startPoint y: 111, endPoint x: 76, endPoint y: 110, distance: 95.4
click at [76, 110] on div "Address* 1151 Clarks Road" at bounding box center [164, 119] width 308 height 32
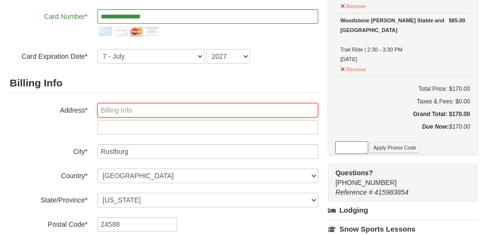
click at [105, 108] on input "text" at bounding box center [207, 110] width 221 height 15
type input "312 Apple Lane"
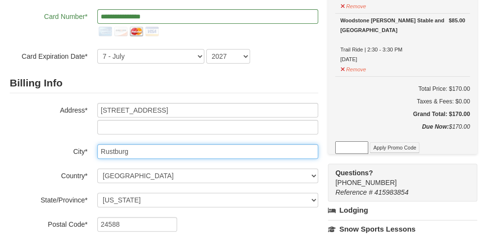
drag, startPoint x: 139, startPoint y: 152, endPoint x: 70, endPoint y: 151, distance: 69.6
click at [70, 151] on div "City* Rustburg" at bounding box center [164, 151] width 308 height 15
type input "Arvonia"
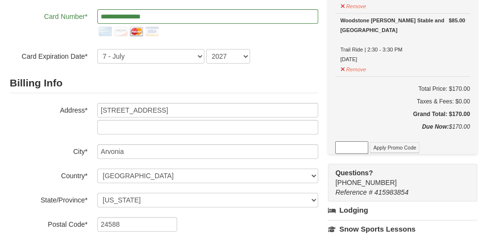
click at [38, 153] on label "City*" at bounding box center [49, 150] width 78 height 12
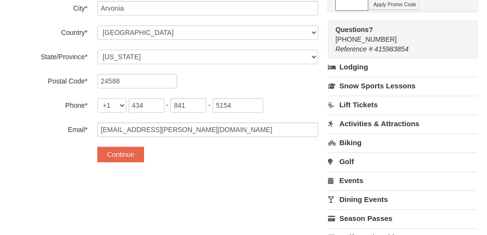
scroll to position [311, 0]
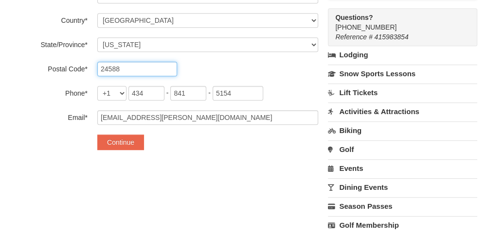
drag, startPoint x: 132, startPoint y: 67, endPoint x: 68, endPoint y: 72, distance: 63.9
click at [68, 72] on div "Postal Code* 24588" at bounding box center [164, 69] width 308 height 15
type input "23004"
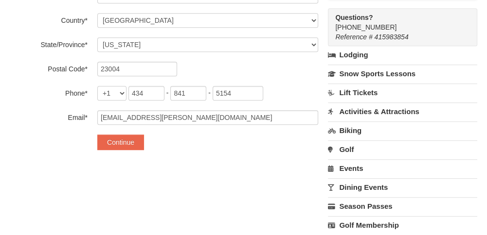
type input "312 Apple Lane"
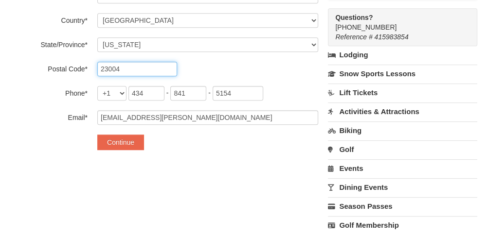
type input "23004"
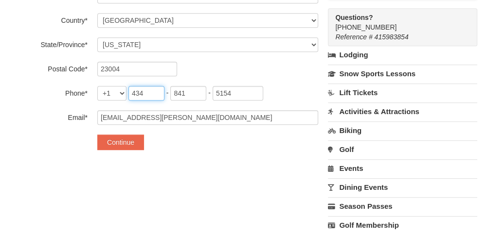
click at [152, 94] on input "434" at bounding box center [146, 93] width 36 height 15
click at [194, 93] on input "841" at bounding box center [188, 93] width 36 height 15
type input "8"
type input "9"
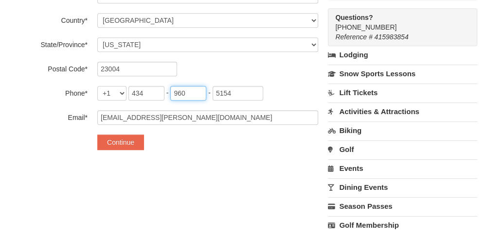
type input "960"
drag, startPoint x: 239, startPoint y: 90, endPoint x: 208, endPoint y: 93, distance: 31.8
click at [208, 93] on span "434 - 960 - 5154" at bounding box center [195, 93] width 135 height 8
type input "1719"
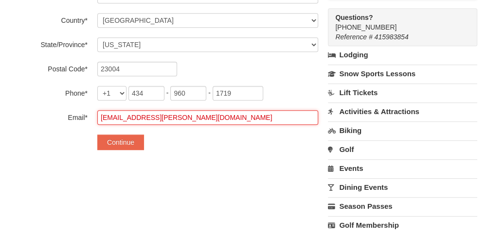
drag, startPoint x: 186, startPoint y: 115, endPoint x: 91, endPoint y: 117, distance: 94.9
click at [91, 117] on div "Email* lucy.breeden@outlook.com" at bounding box center [164, 117] width 308 height 15
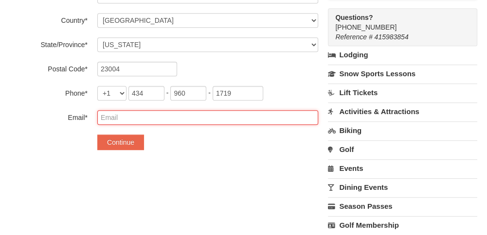
click at [109, 117] on input "email" at bounding box center [207, 117] width 221 height 15
type input "[EMAIL_ADDRESS][DOMAIN_NAME]"
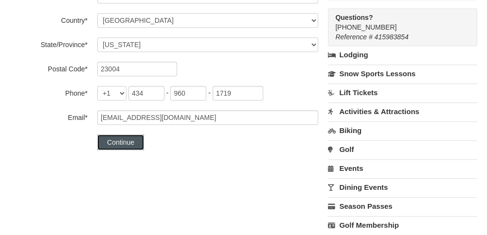
click at [119, 139] on button "Continue" at bounding box center [120, 143] width 47 height 16
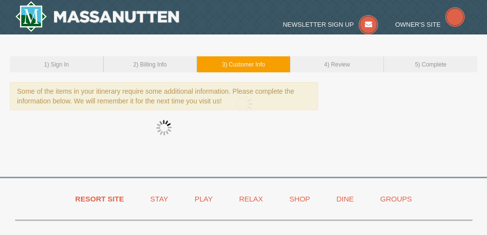
select select "27"
select select "01"
select select "08"
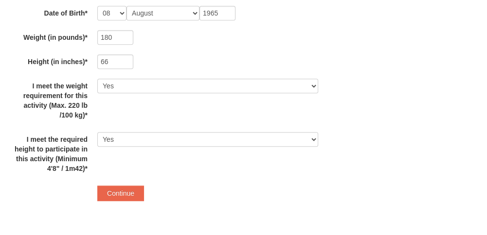
scroll to position [506, 0]
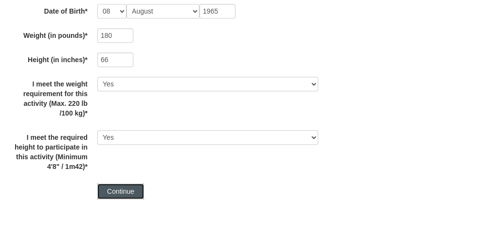
click at [119, 188] on button "Continue" at bounding box center [120, 192] width 47 height 16
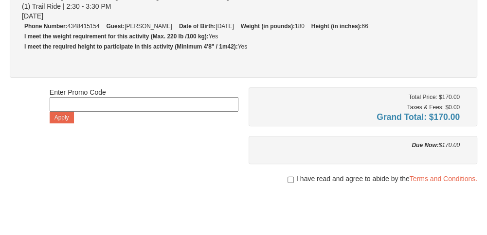
scroll to position [214, 0]
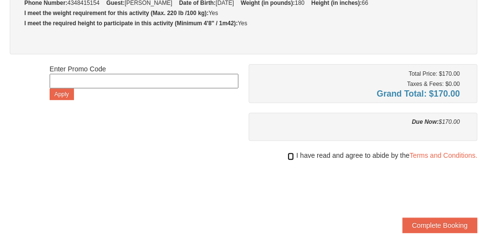
click at [288, 154] on input "checkbox" at bounding box center [291, 157] width 6 height 8
checkbox input "true"
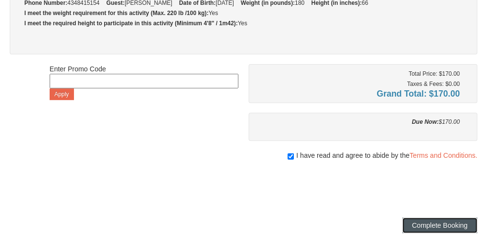
click at [420, 219] on button "Complete Booking" at bounding box center [439, 226] width 75 height 16
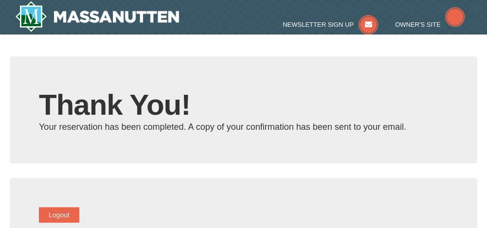
type input "[EMAIL_ADDRESS][DOMAIN_NAME]"
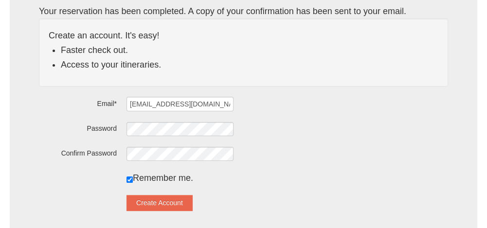
scroll to position [117, 0]
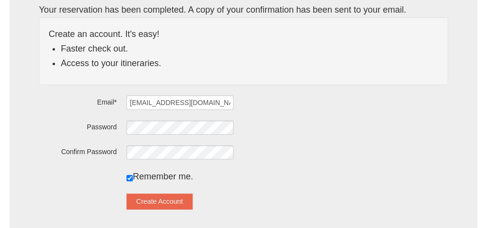
click at [103, 187] on form "Email* nyer271@gmail.com Password Confirm Password Remember me. Create Account" at bounding box center [243, 152] width 409 height 115
click at [170, 198] on button "Create Account" at bounding box center [159, 202] width 66 height 16
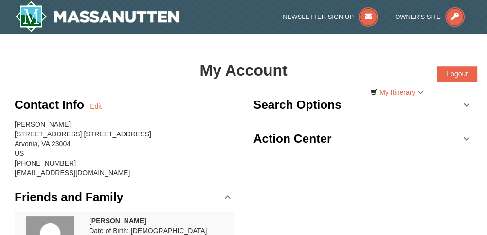
click at [153, 153] on div "[PERSON_NAME] [STREET_ADDRESS][PERSON_NAME] [PHONE_NUMBER] [EMAIL_ADDRESS][DOMA…" at bounding box center [124, 149] width 219 height 58
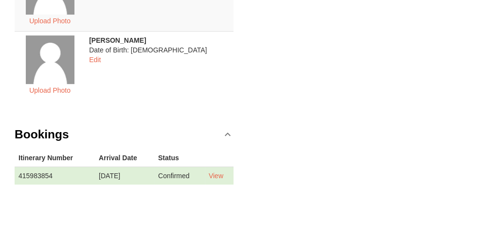
scroll to position [253, 0]
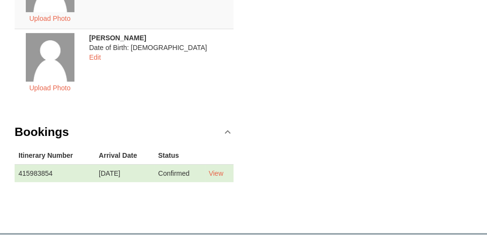
click at [225, 167] on td "View" at bounding box center [219, 173] width 29 height 18
click at [219, 171] on link "View" at bounding box center [216, 174] width 15 height 8
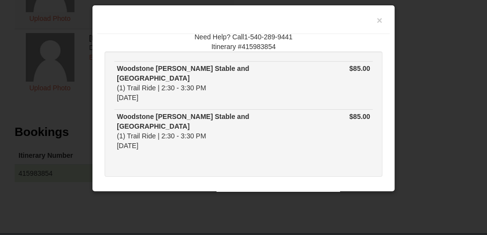
scroll to position [18, 0]
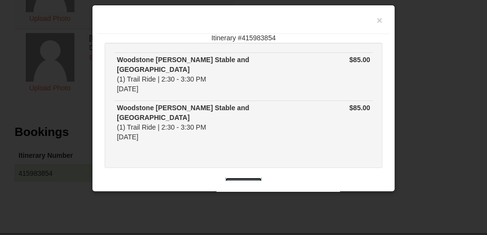
click at [231, 178] on button "Close" at bounding box center [243, 186] width 37 height 16
